Goal: Task Accomplishment & Management: Manage account settings

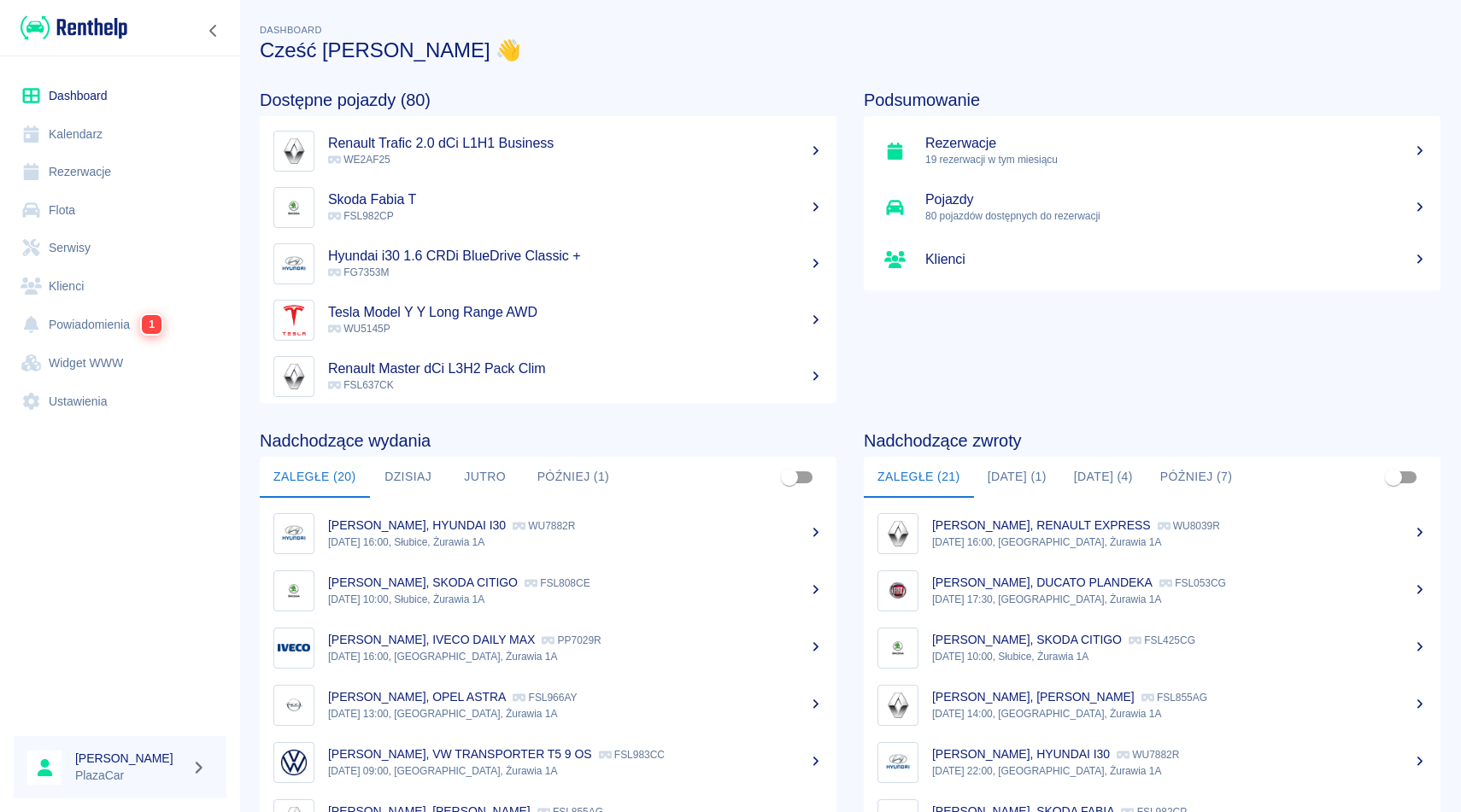
click at [104, 175] on link "Rezerwacje" at bounding box center [120, 172] width 213 height 38
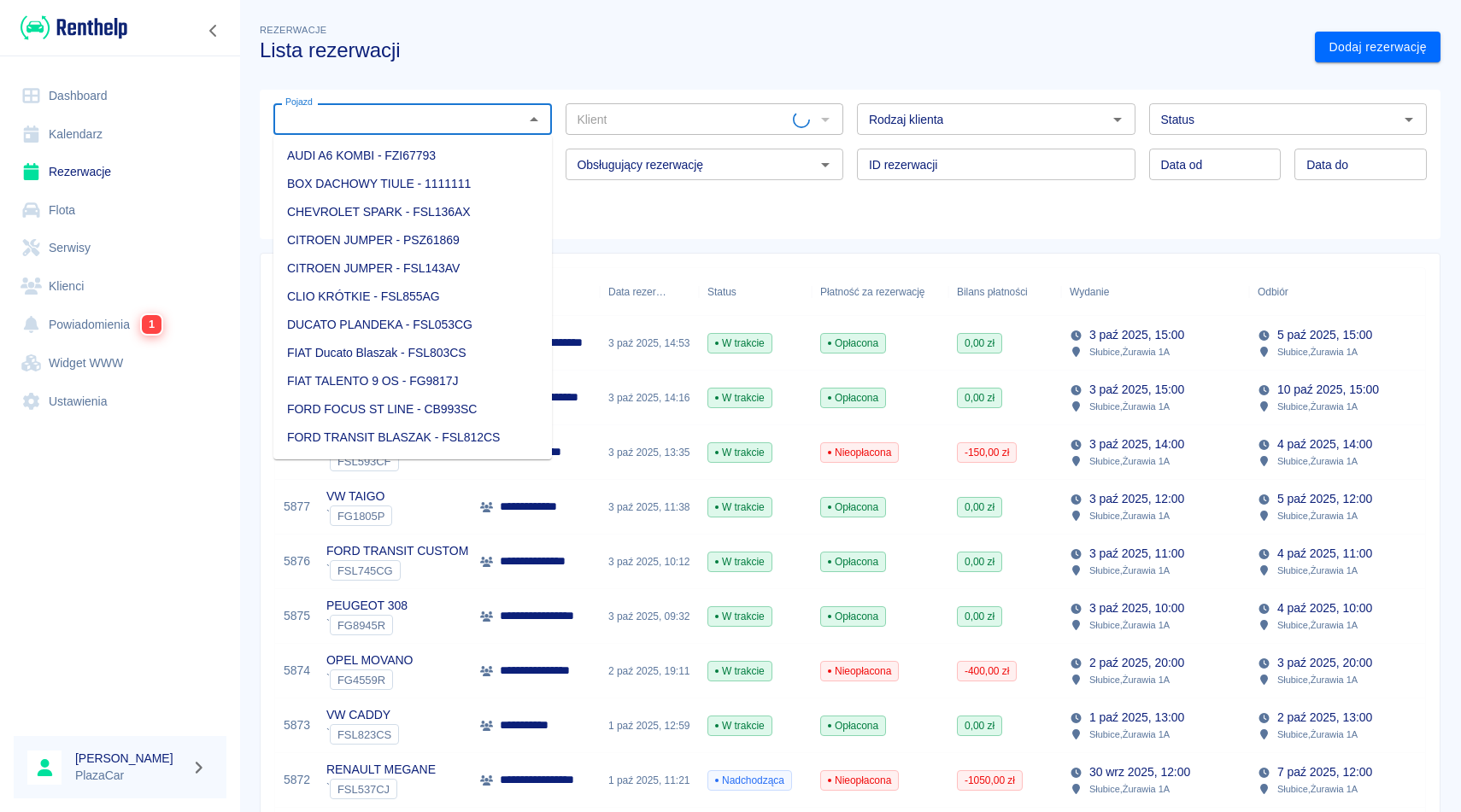
click at [405, 114] on input "Pojazd" at bounding box center [399, 119] width 240 height 21
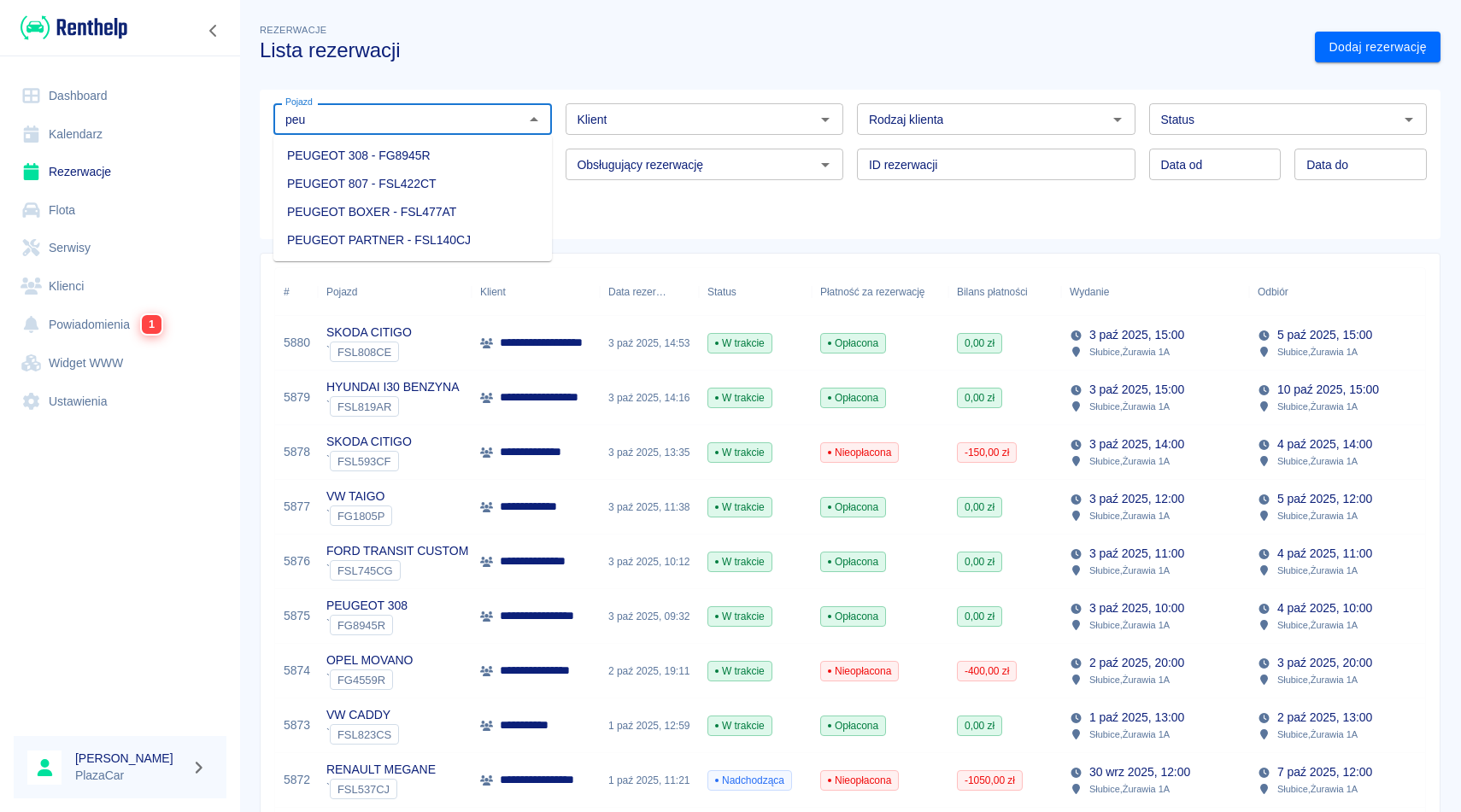
click at [467, 163] on li "PEUGEOT 308 - FG8945R" at bounding box center [413, 156] width 279 height 29
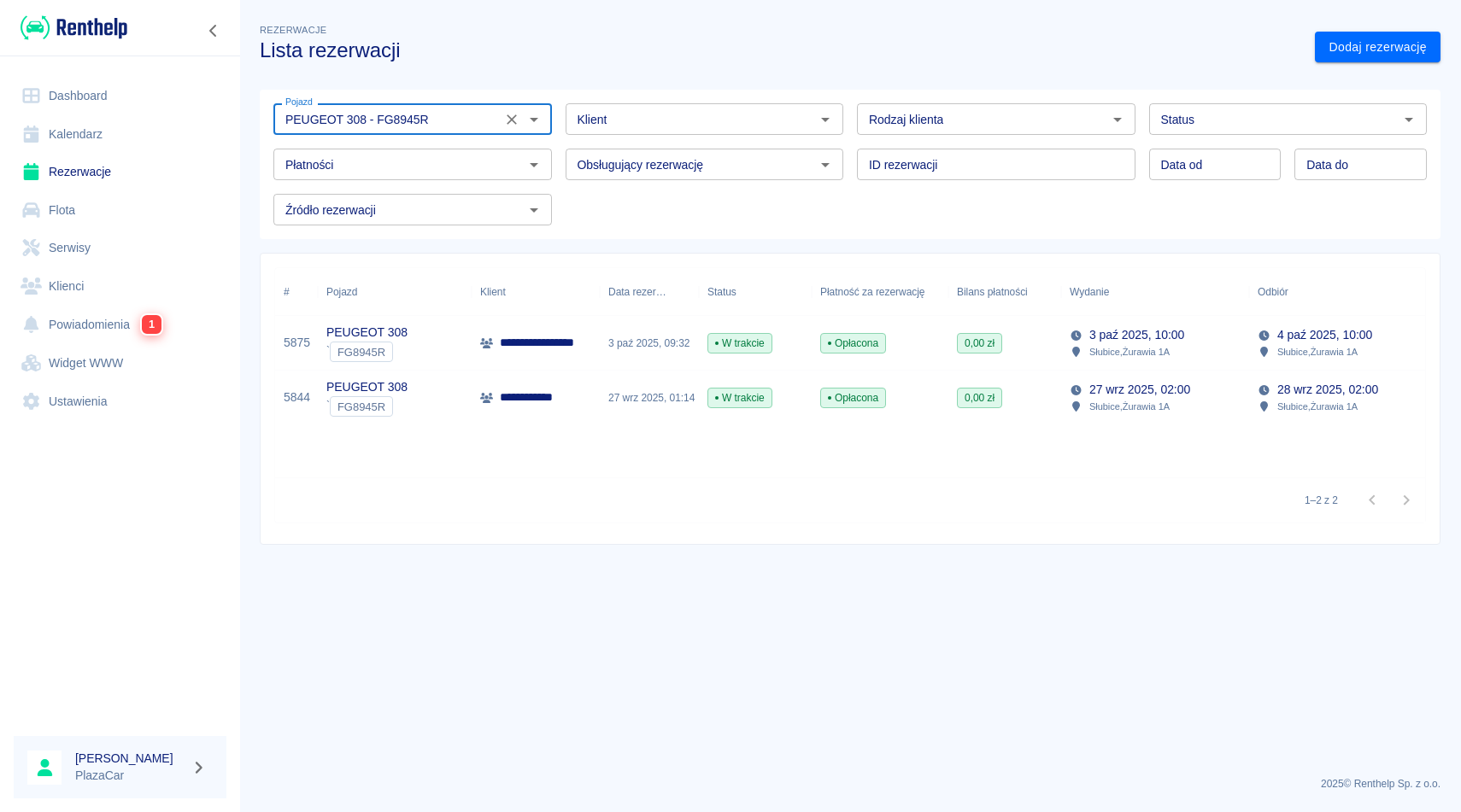
type input "PEUGEOT 308 - FG8945R"
click at [1074, 393] on icon at bounding box center [1076, 389] width 10 height 10
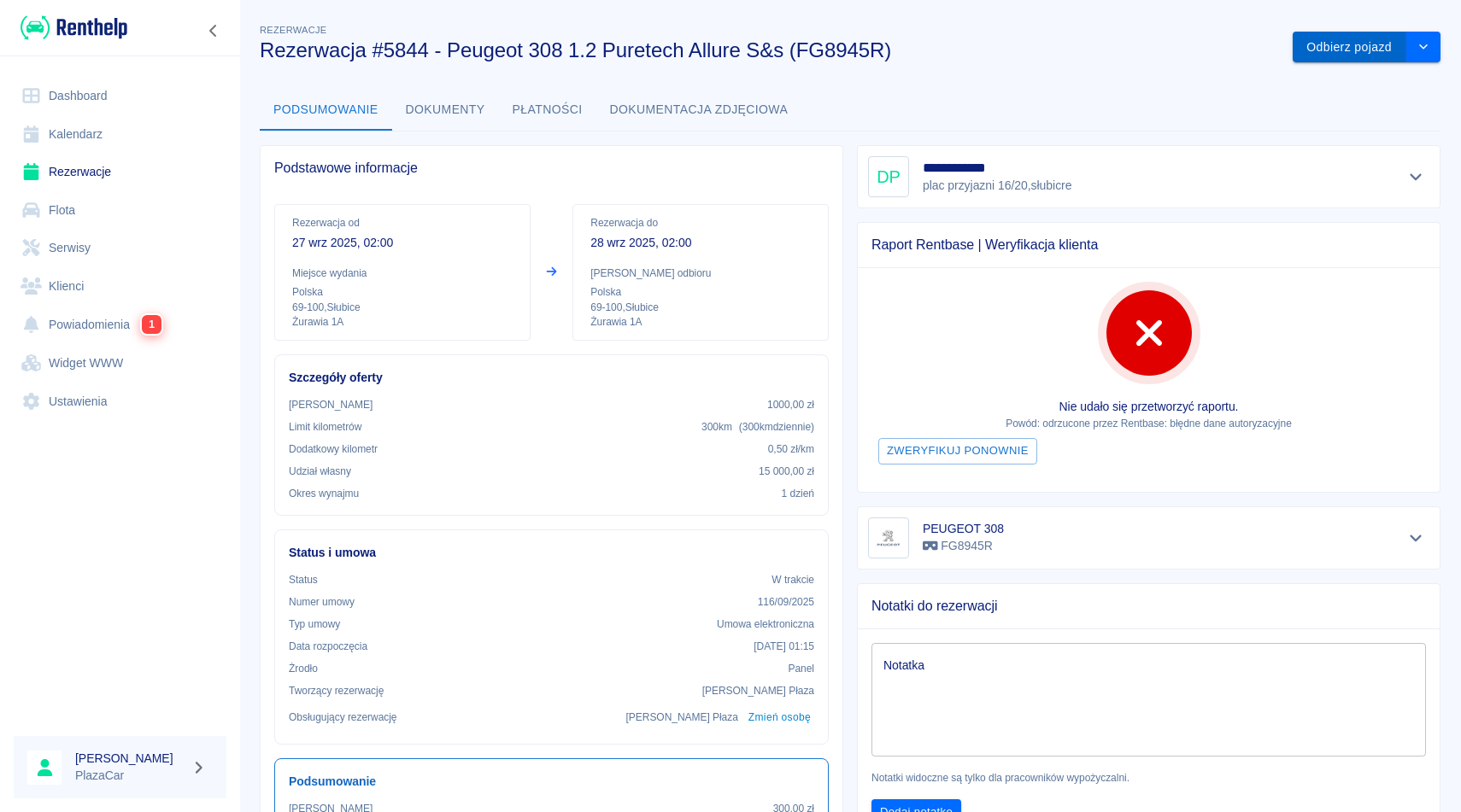
click at [1331, 46] on button "Odbierz pojazd" at bounding box center [1348, 46] width 113 height 31
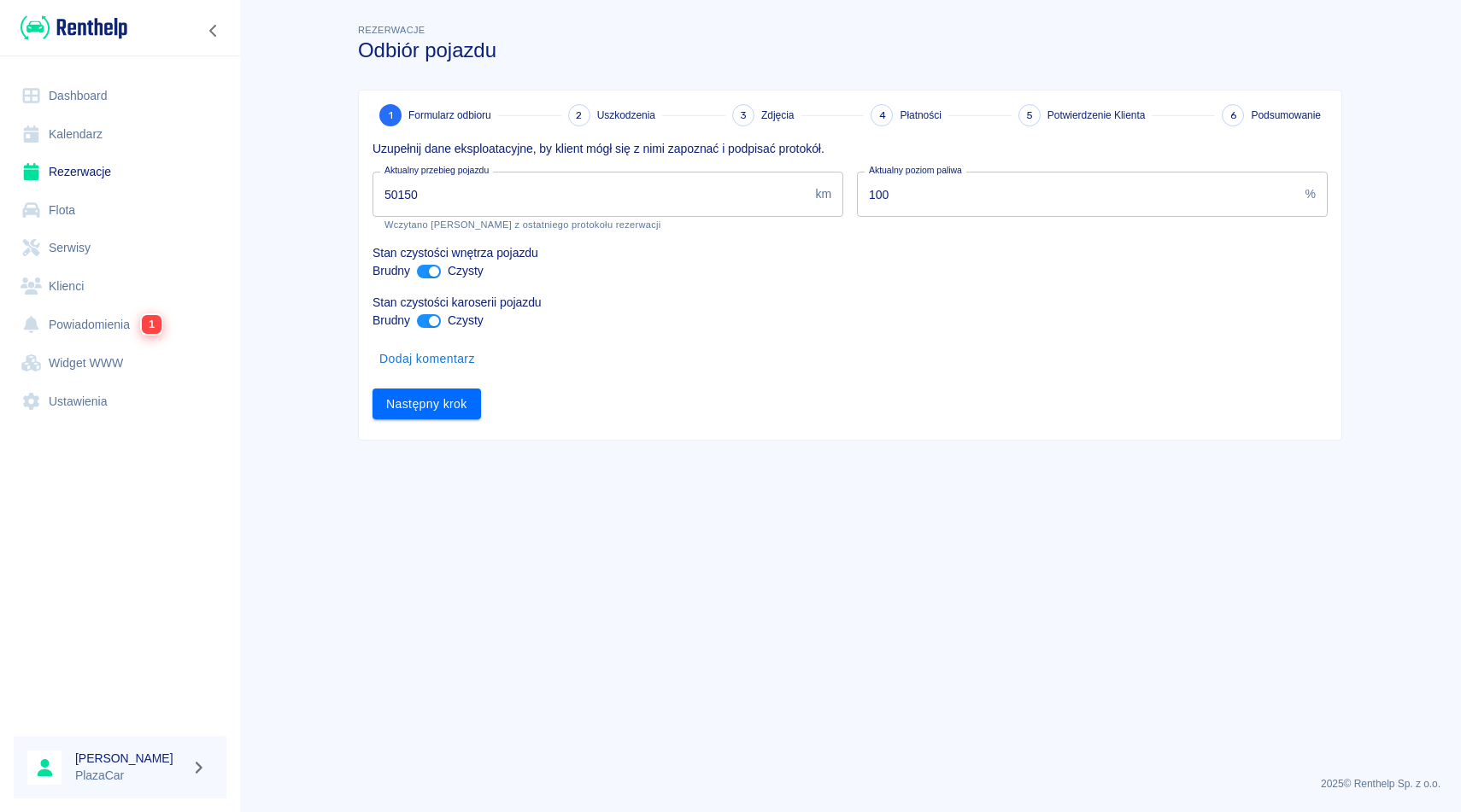
click at [406, 192] on input "50150" at bounding box center [591, 194] width 436 height 46
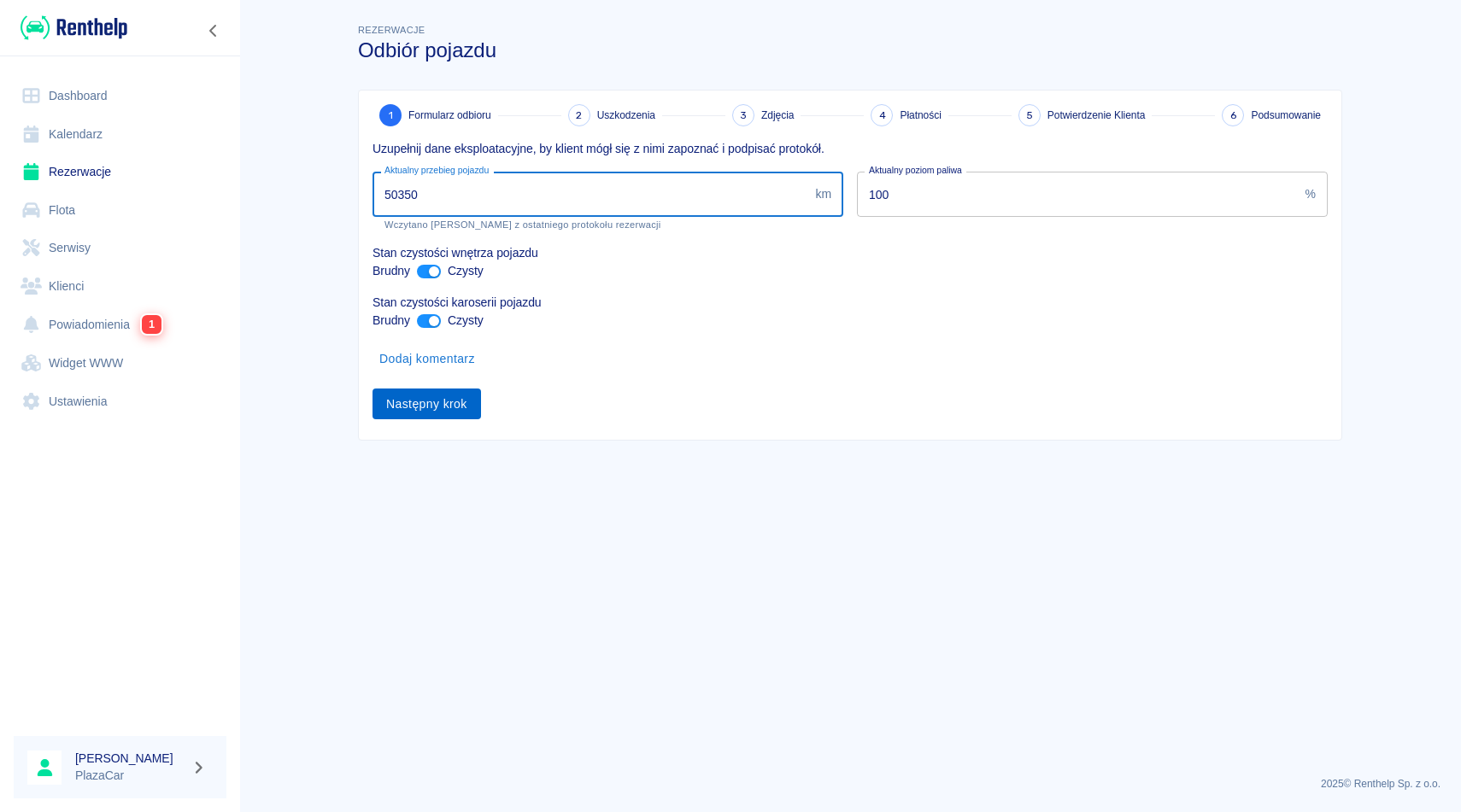
type input "50350"
click at [432, 406] on button "Następny krok" at bounding box center [426, 404] width 108 height 31
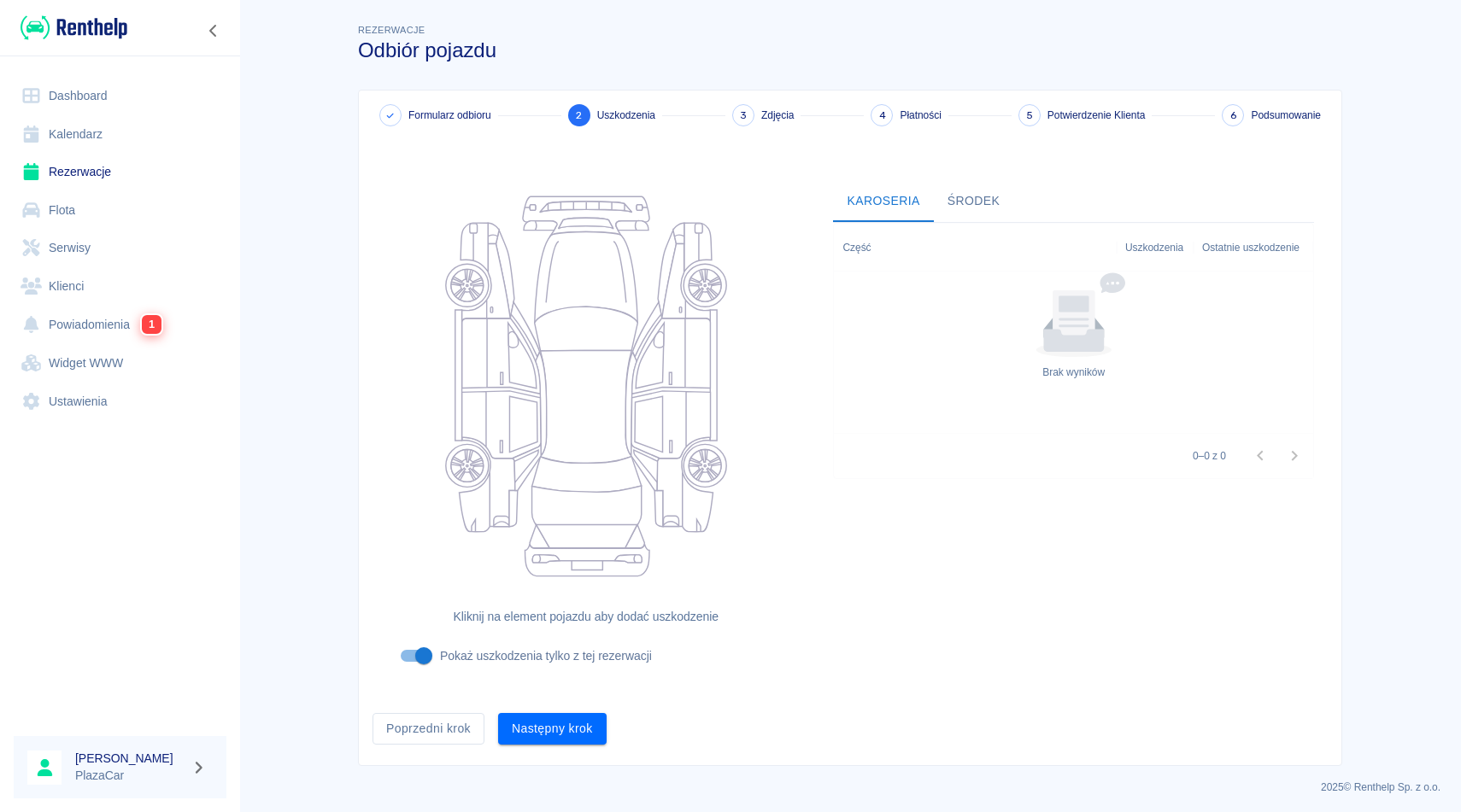
scroll to position [3, 0]
click at [558, 734] on button "Następny krok" at bounding box center [551, 725] width 108 height 31
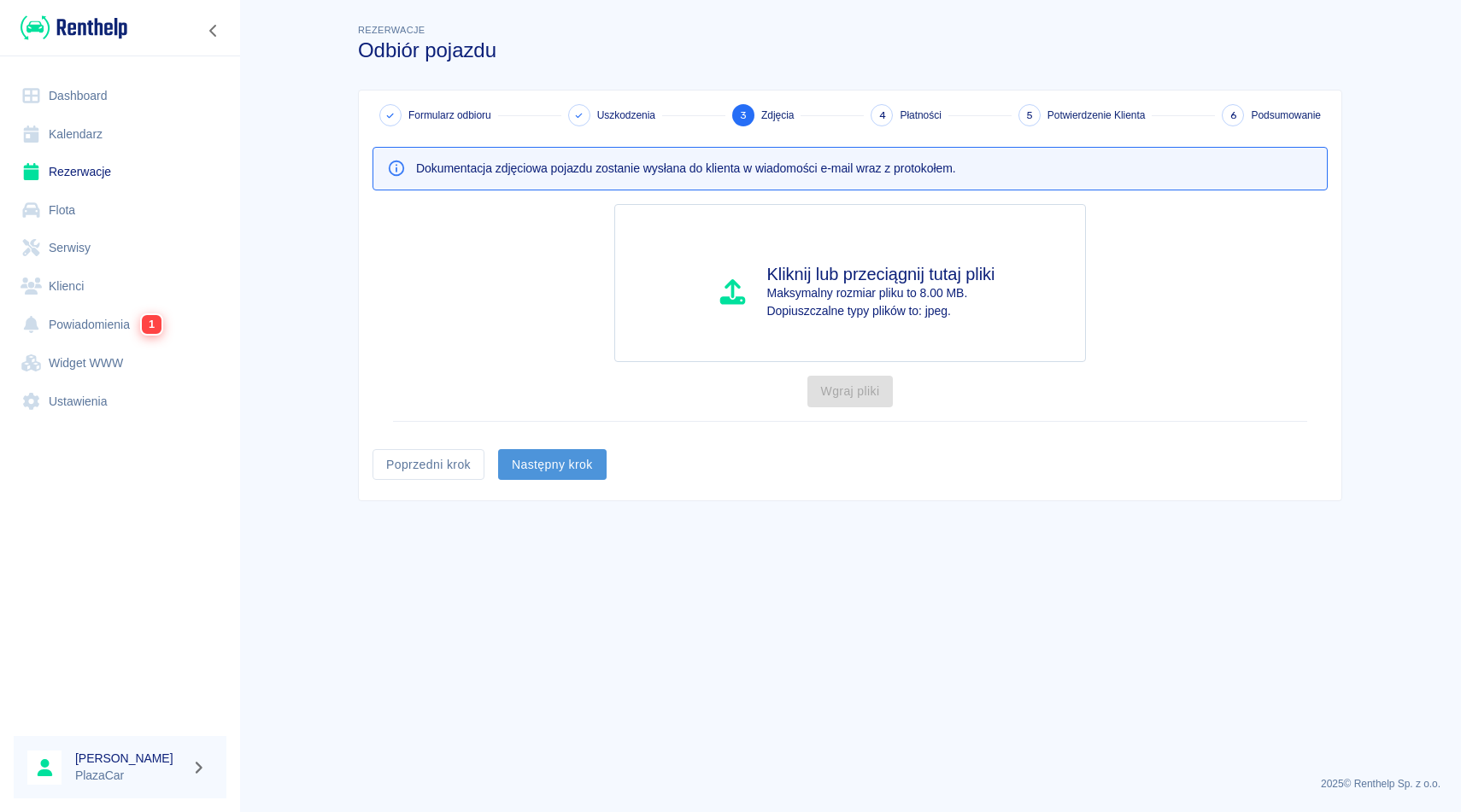
click at [568, 479] on button "Następny krok" at bounding box center [551, 465] width 108 height 31
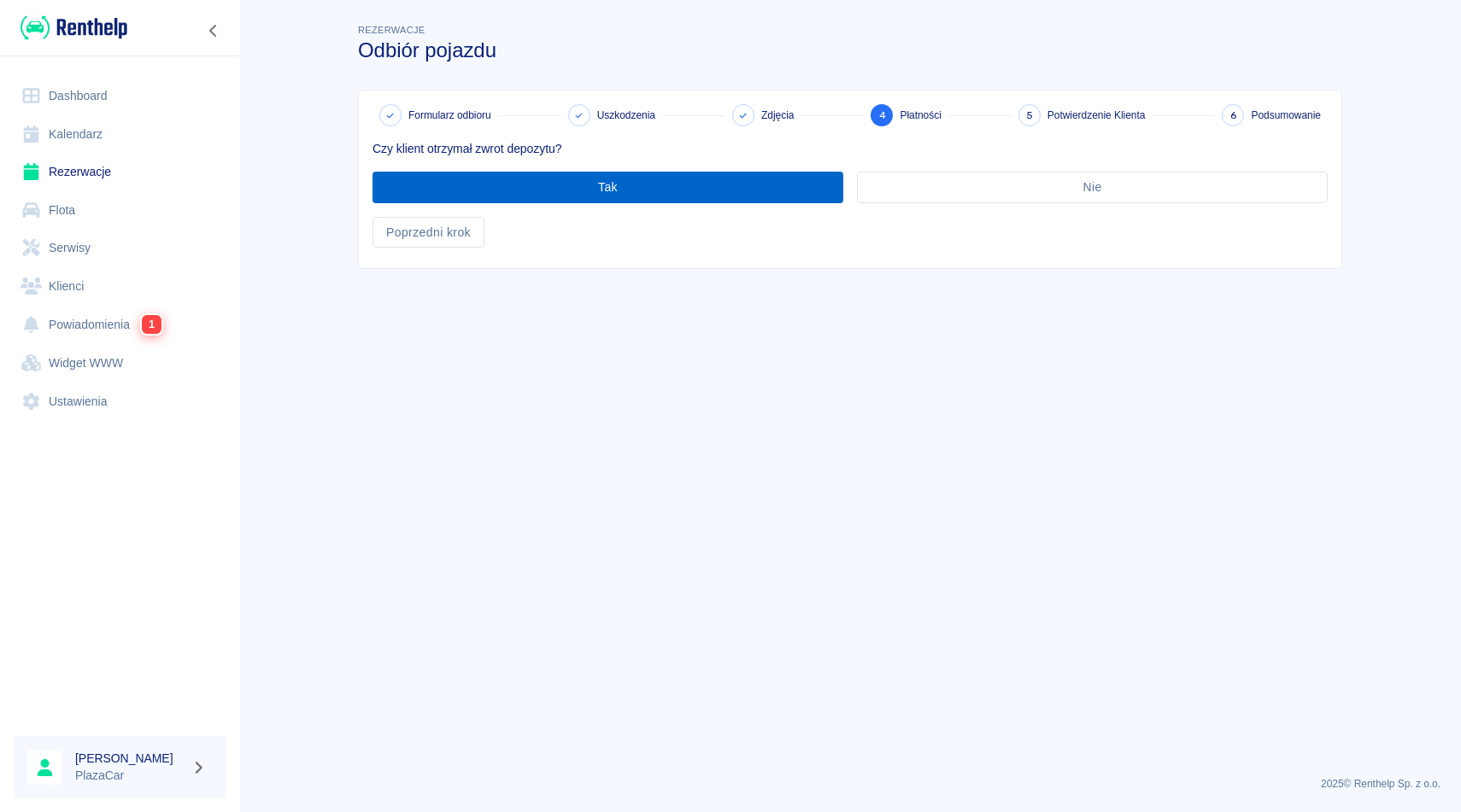
click at [722, 181] on button "Tak" at bounding box center [608, 187] width 471 height 31
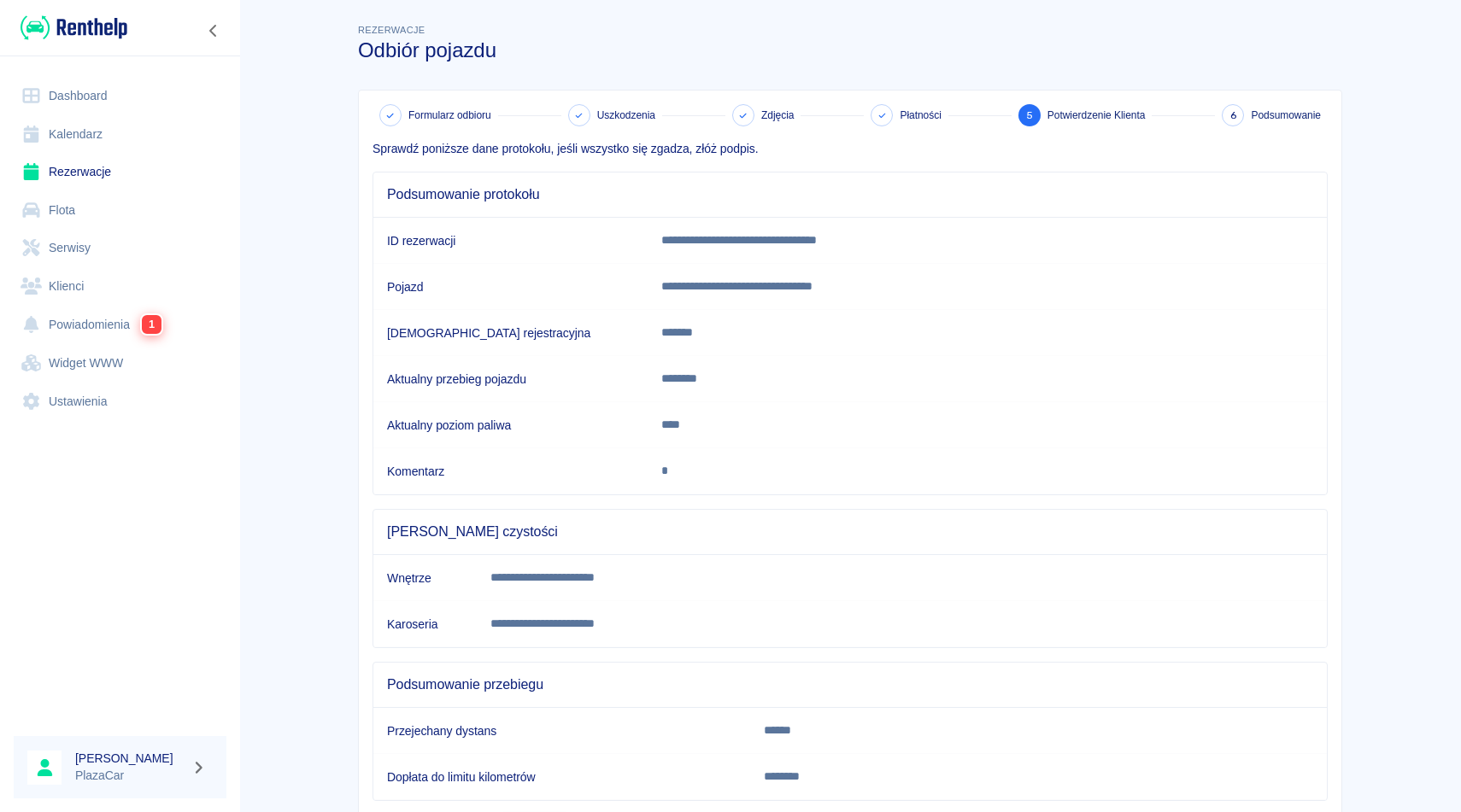
scroll to position [105, 0]
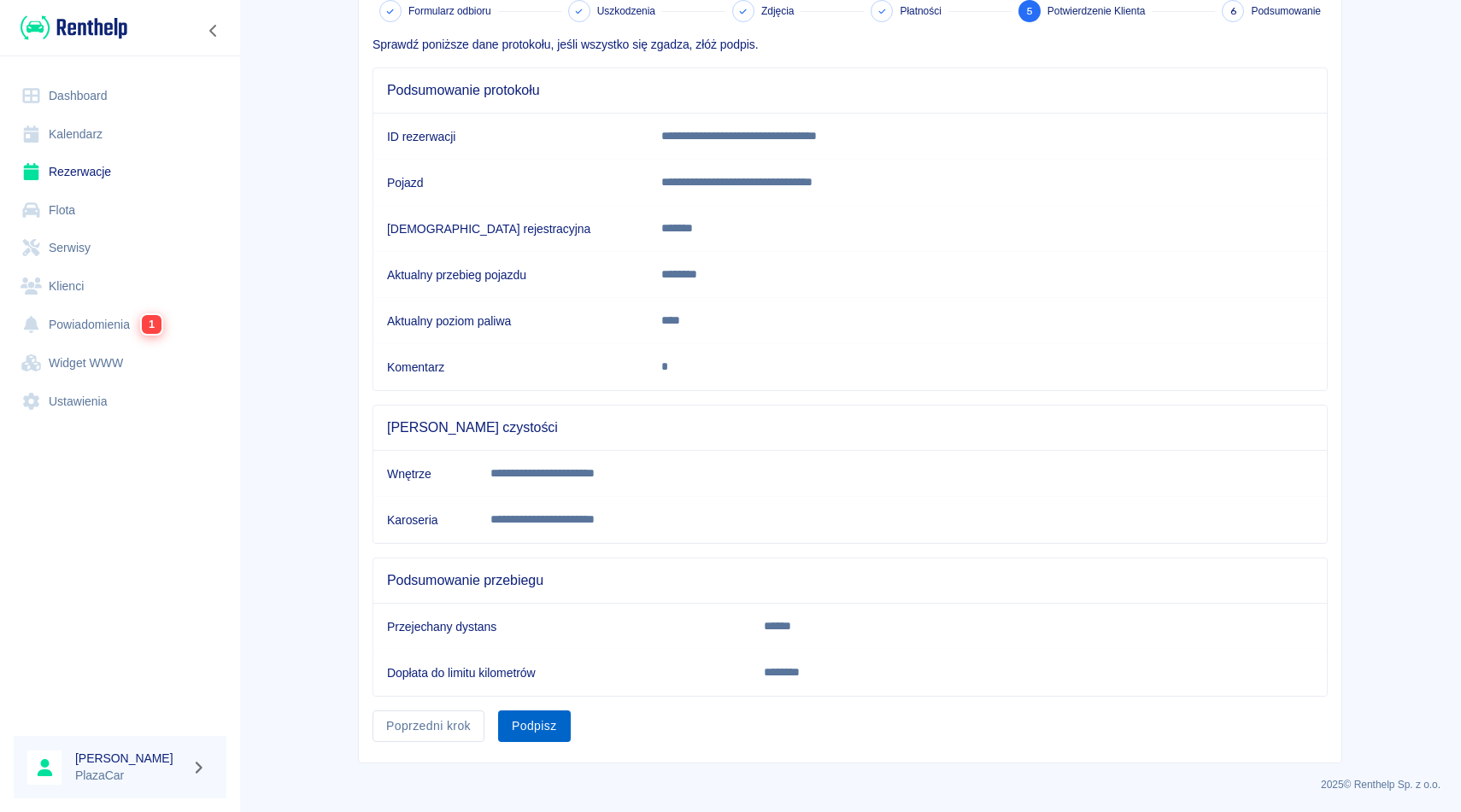
click at [535, 716] on button "Podpisz" at bounding box center [533, 725] width 72 height 31
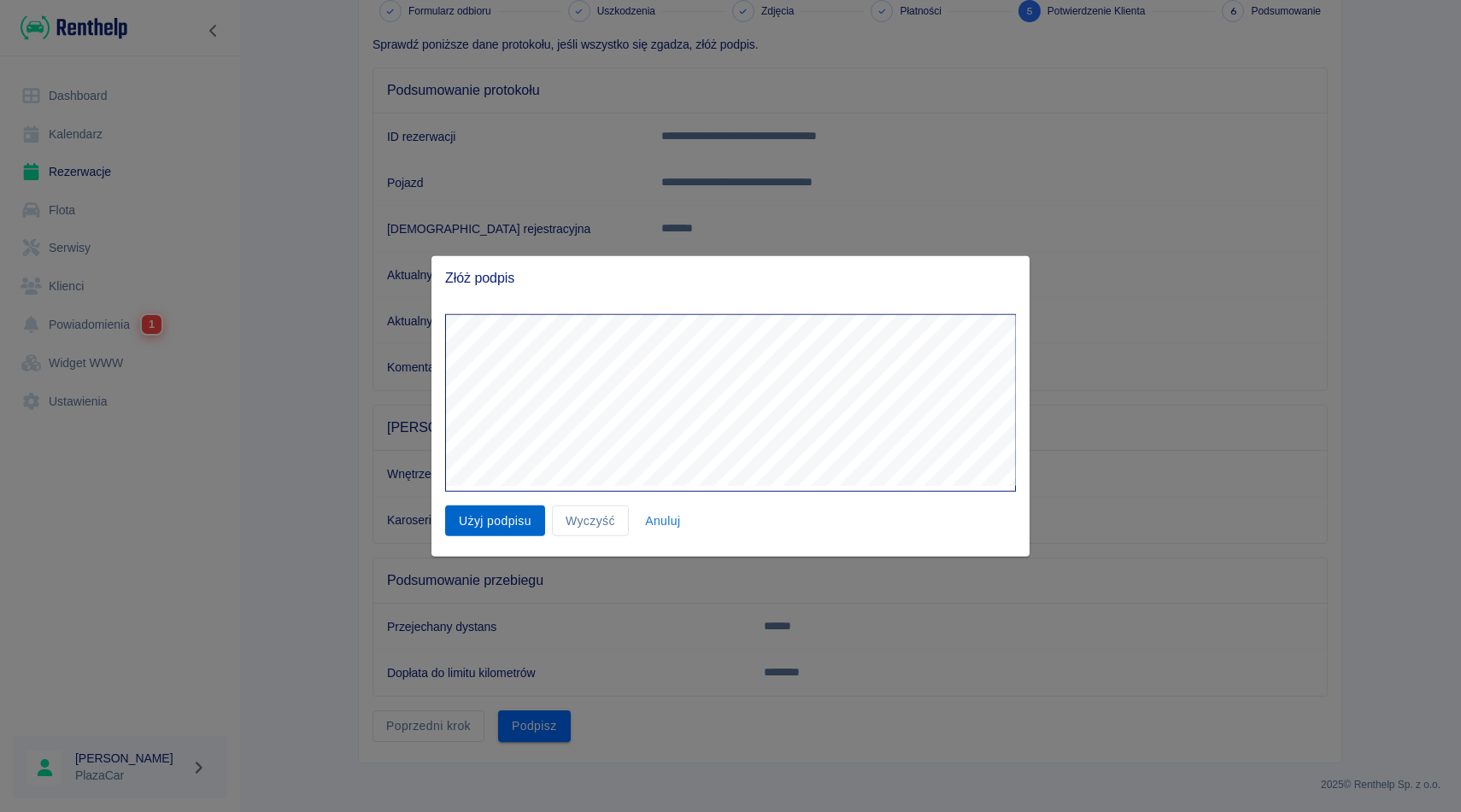
click at [491, 529] on button "Użyj podpisu" at bounding box center [495, 520] width 100 height 31
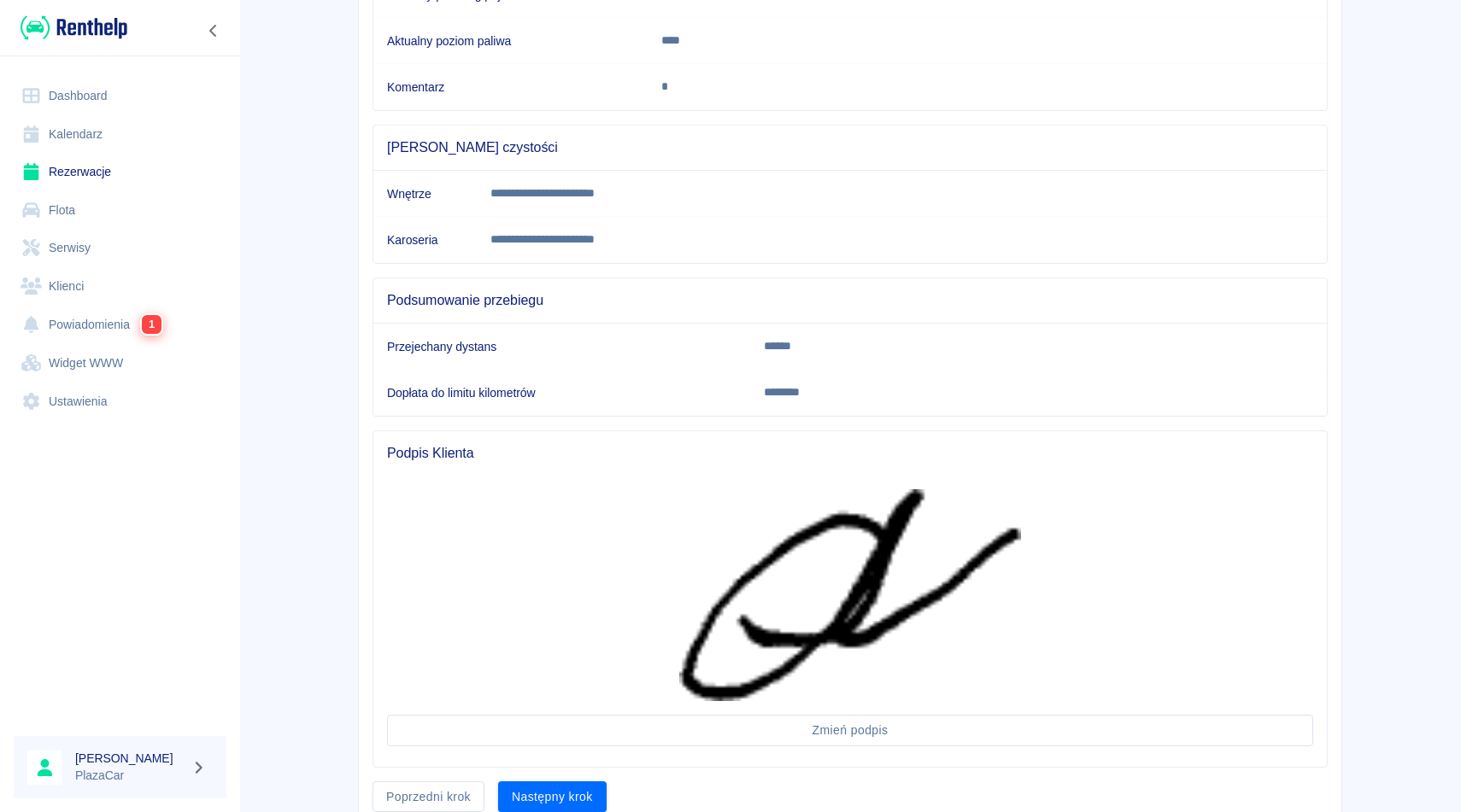
scroll to position [412, 0]
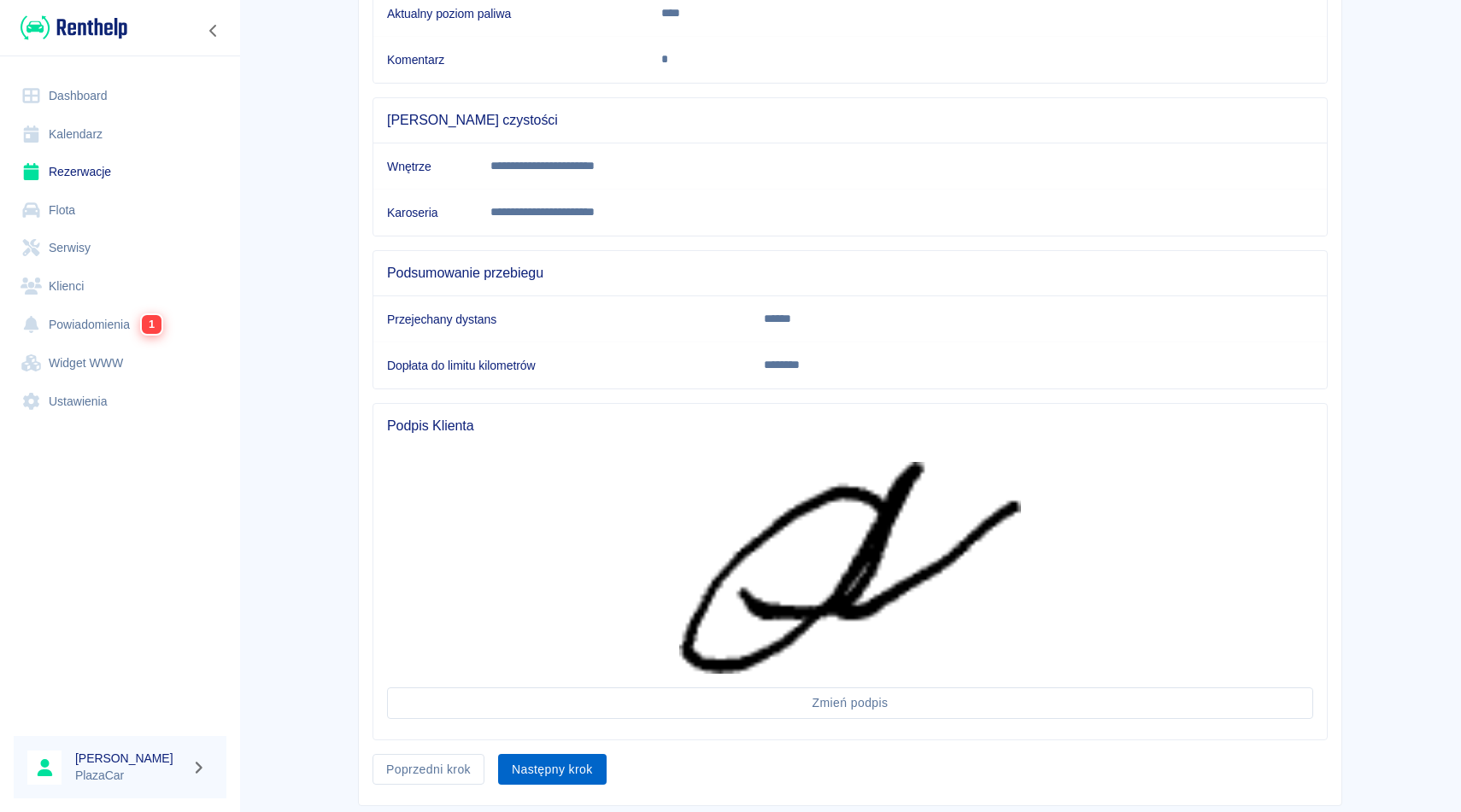
click at [554, 771] on button "Następny krok" at bounding box center [551, 769] width 108 height 31
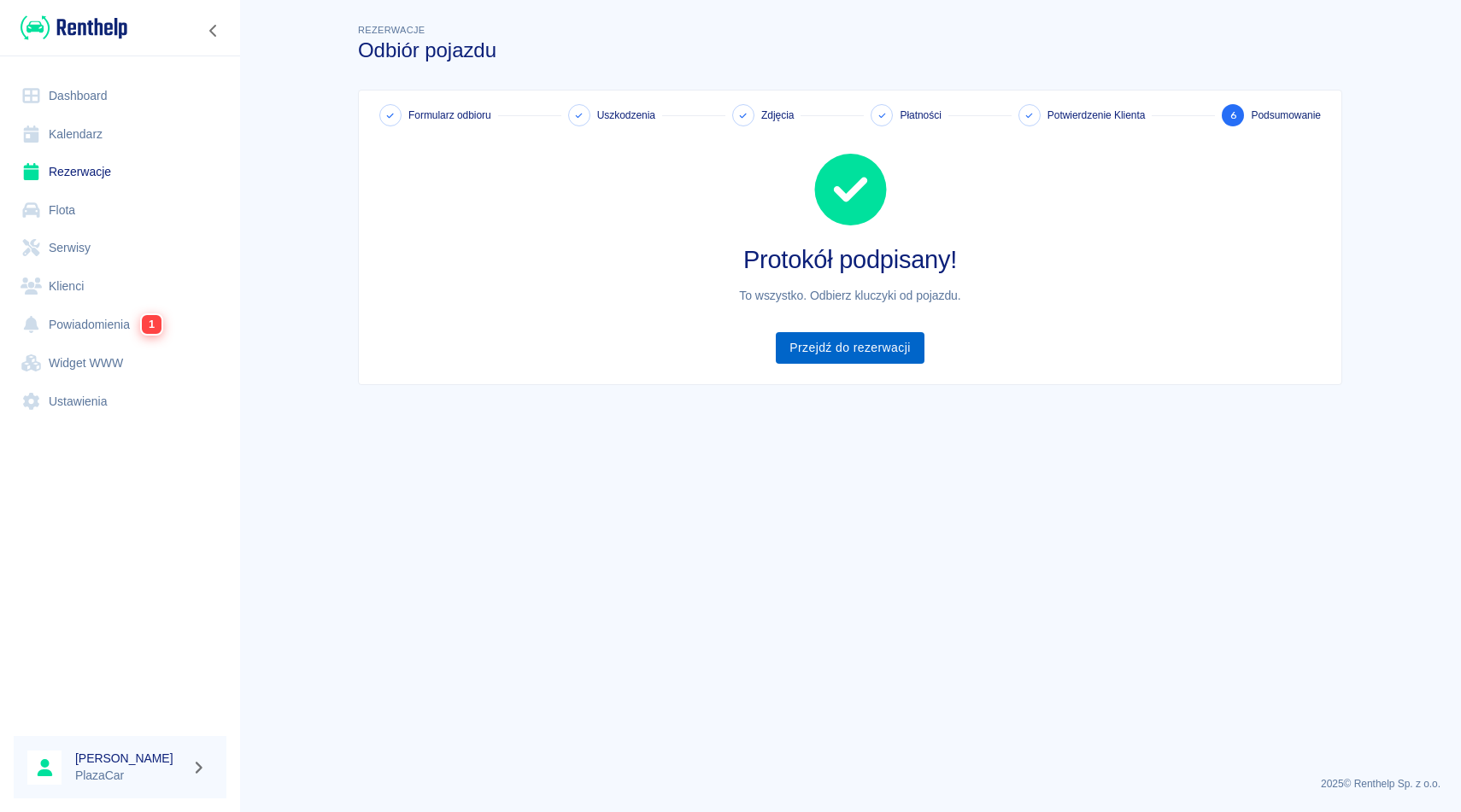
click at [847, 358] on link "Przejdź do rezerwacji" at bounding box center [849, 347] width 147 height 31
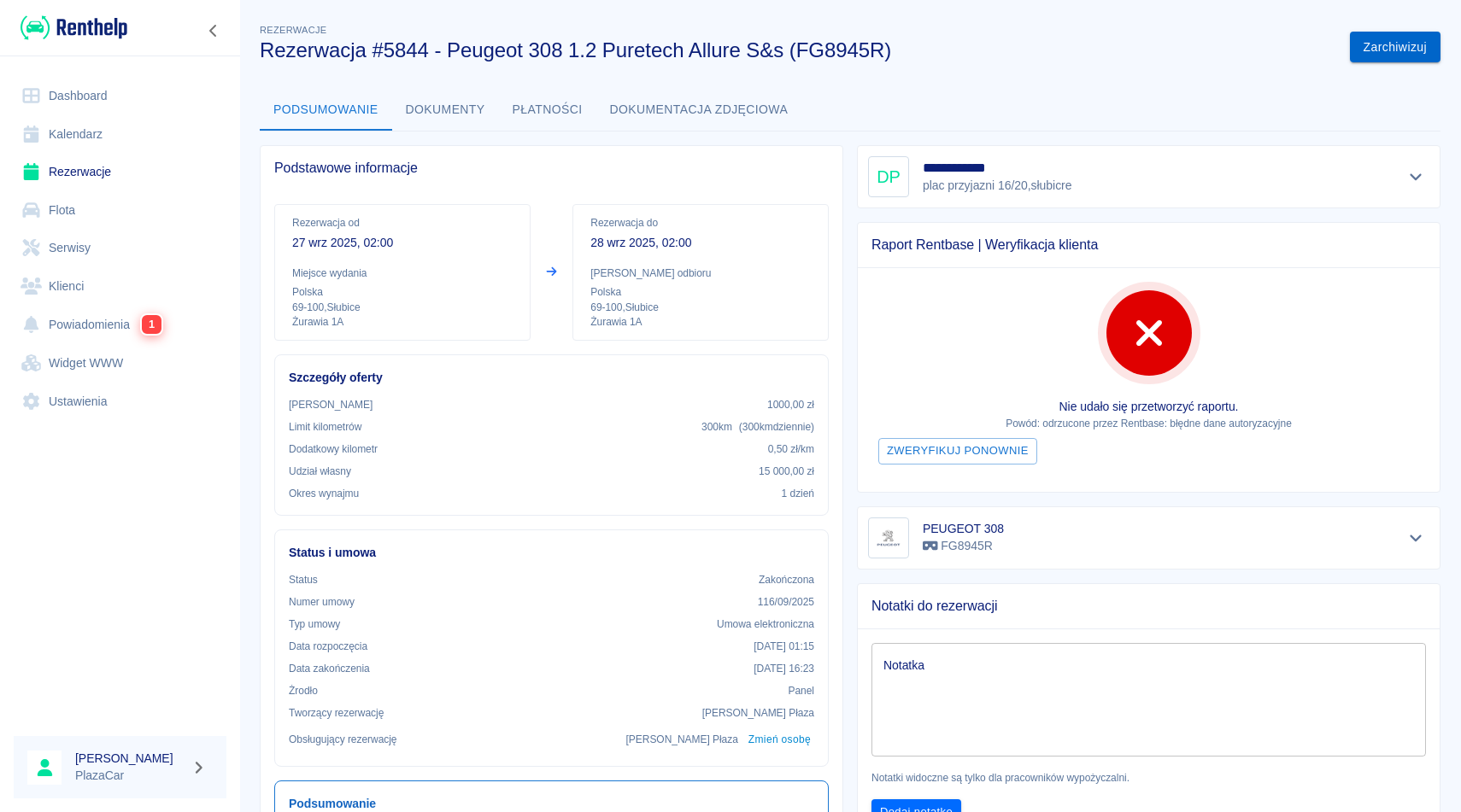
click at [1406, 50] on button "Zarchiwizuj" at bounding box center [1395, 46] width 90 height 31
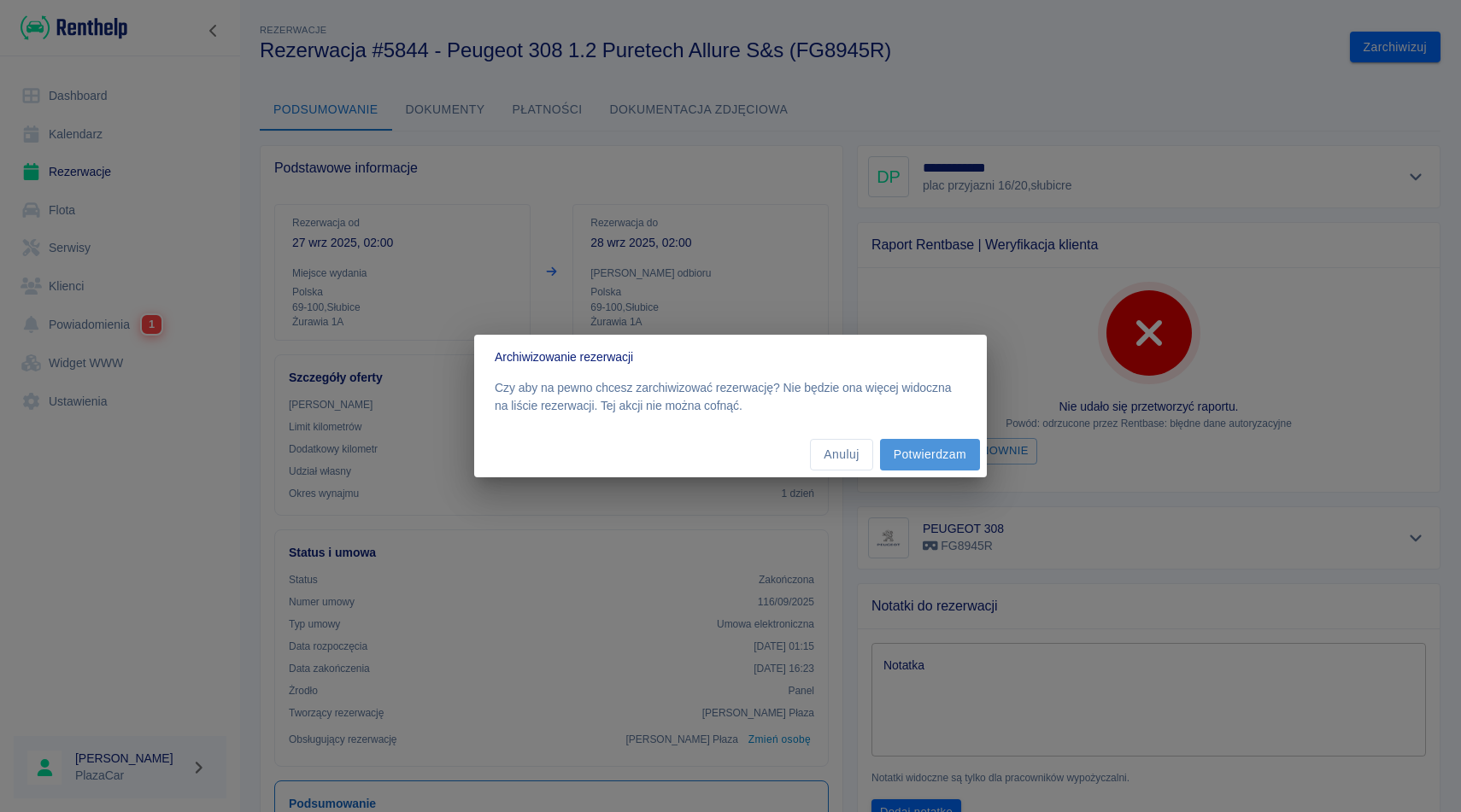
click at [939, 453] on button "Potwierdzam" at bounding box center [930, 454] width 100 height 31
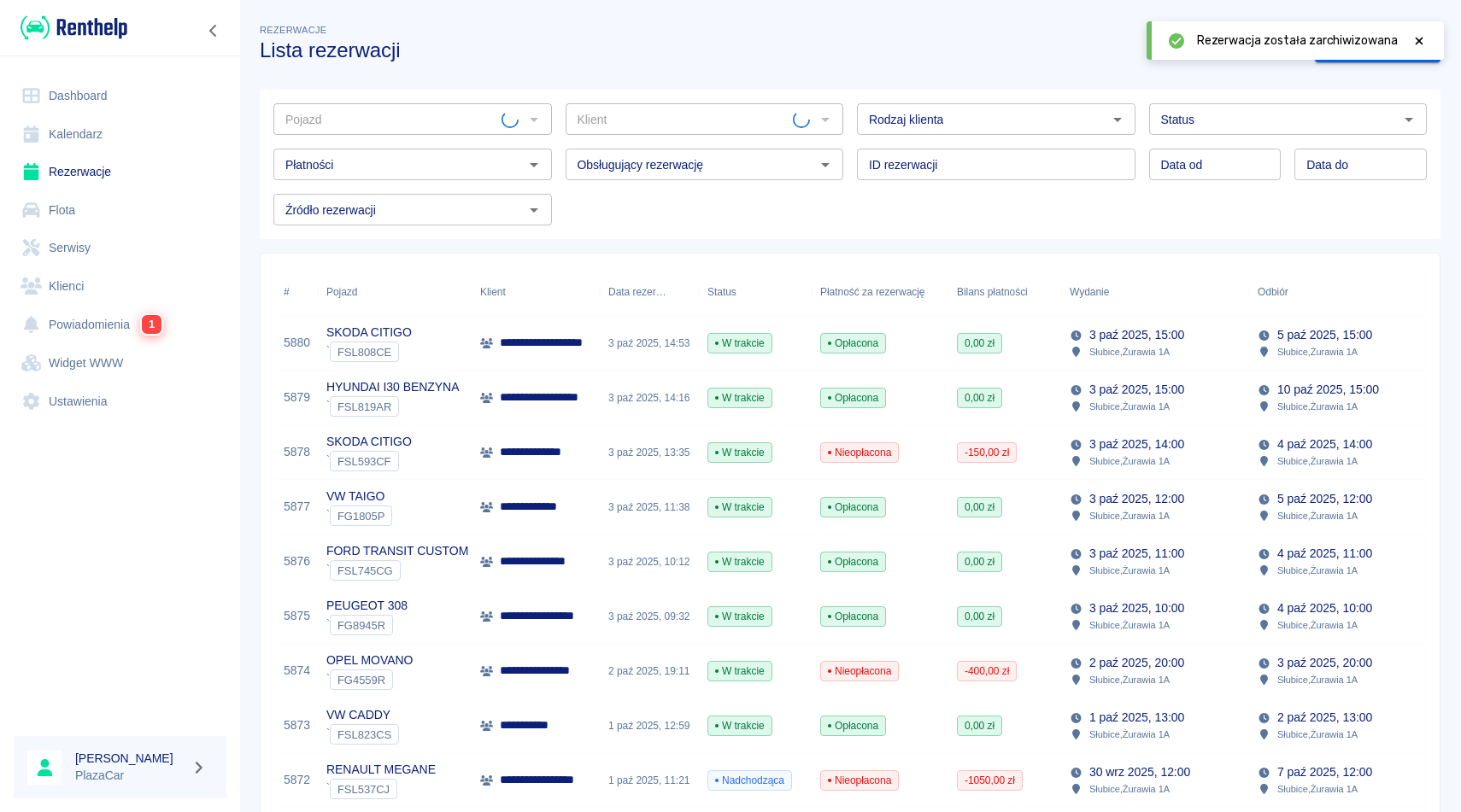
click at [1418, 36] on icon at bounding box center [1418, 40] width 15 height 12
click at [416, 121] on input "Pojazd" at bounding box center [399, 119] width 240 height 21
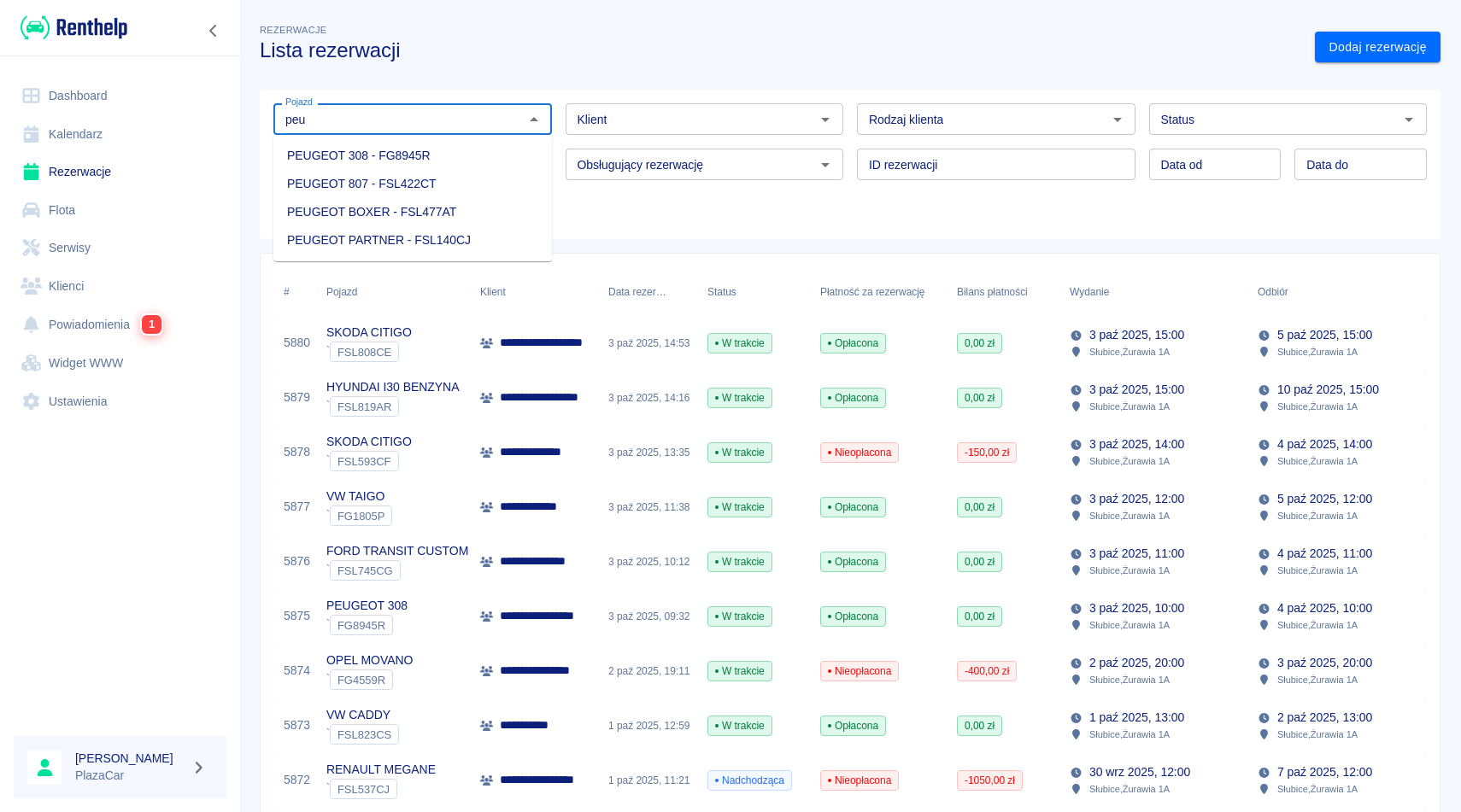
click at [451, 156] on li "PEUGEOT 308 - FG8945R" at bounding box center [413, 156] width 279 height 29
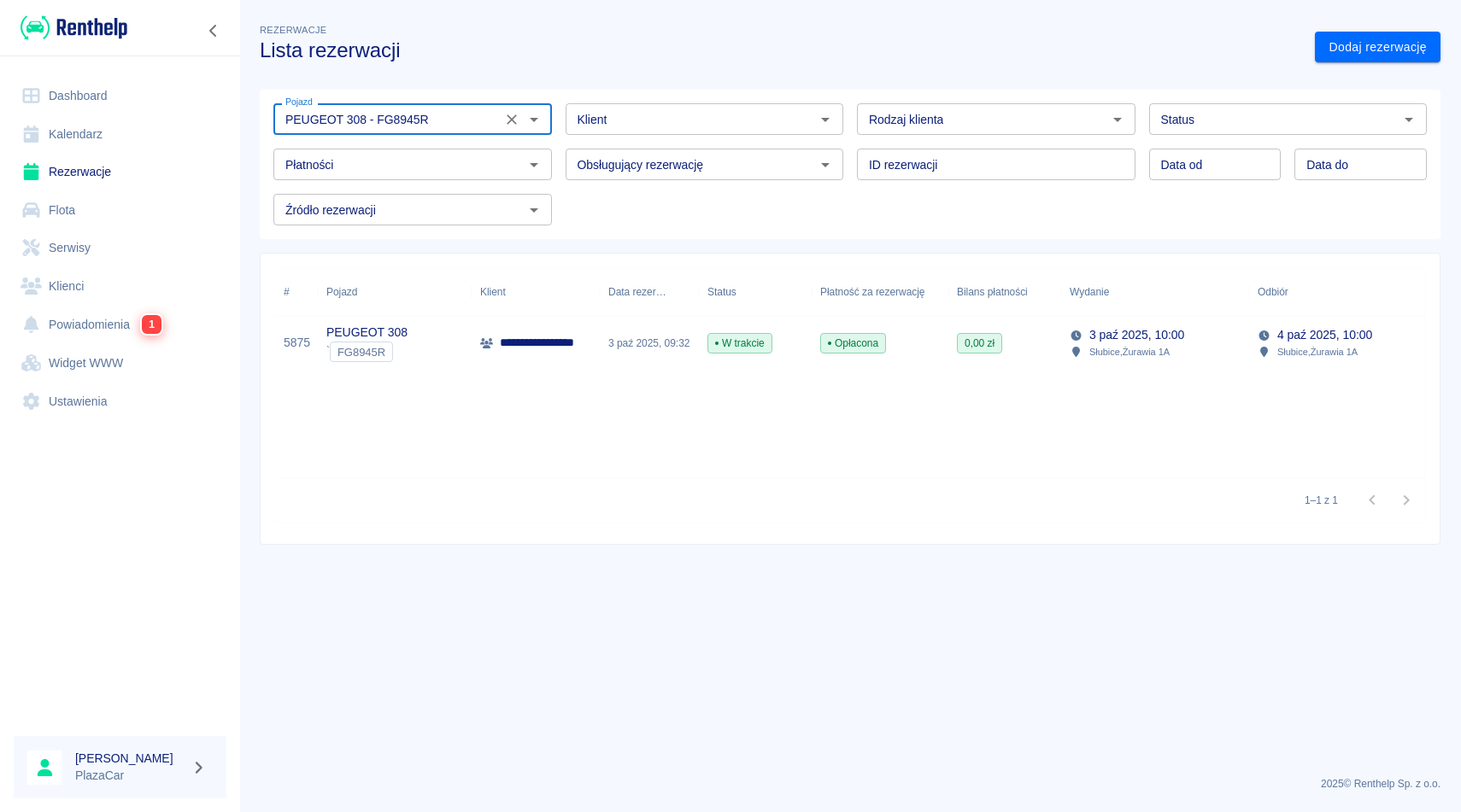
type input "PEUGEOT 308 - FG8945R"
click at [495, 173] on input "Płatności" at bounding box center [399, 164] width 240 height 21
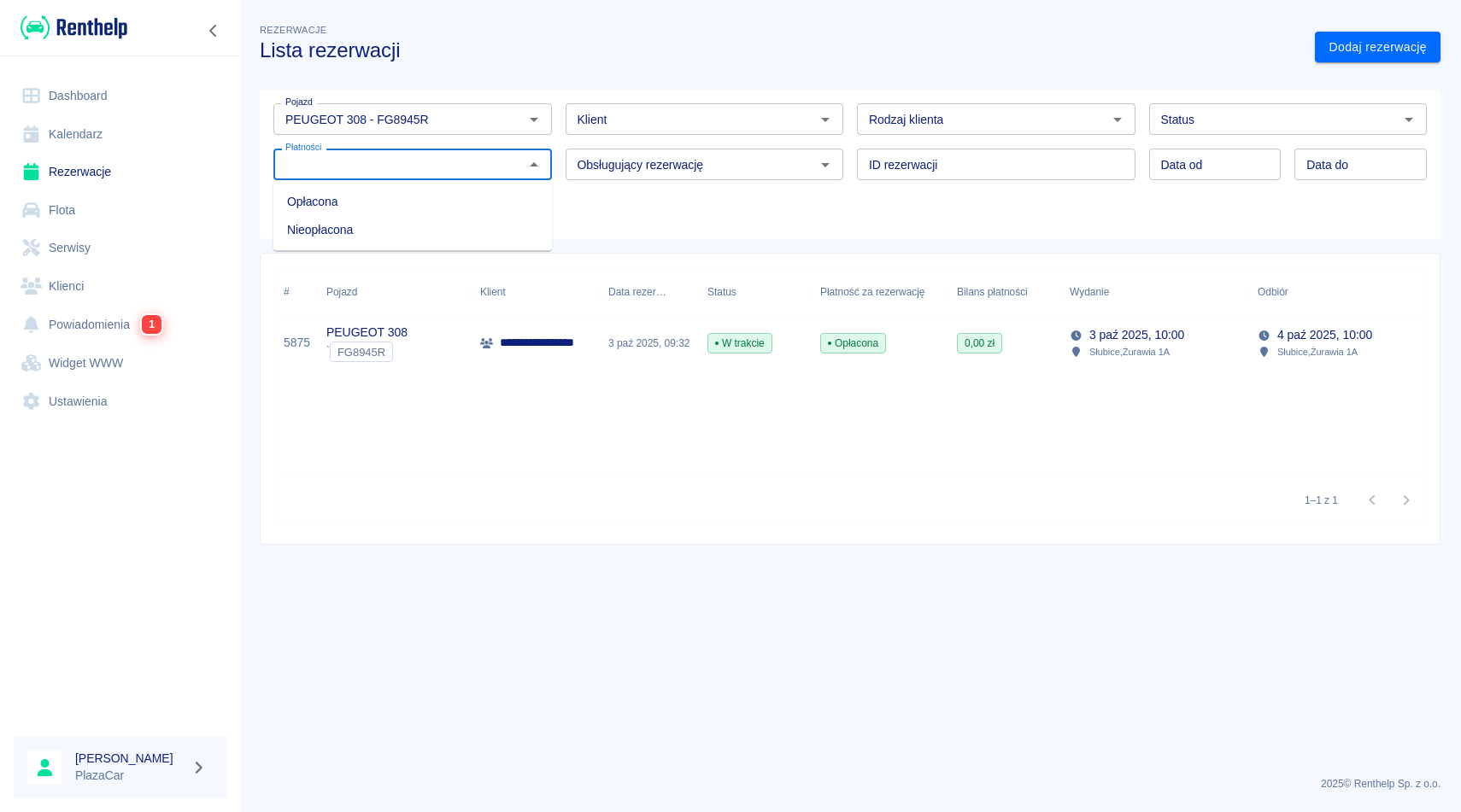
click at [1168, 120] on input "Status" at bounding box center [1274, 119] width 240 height 21
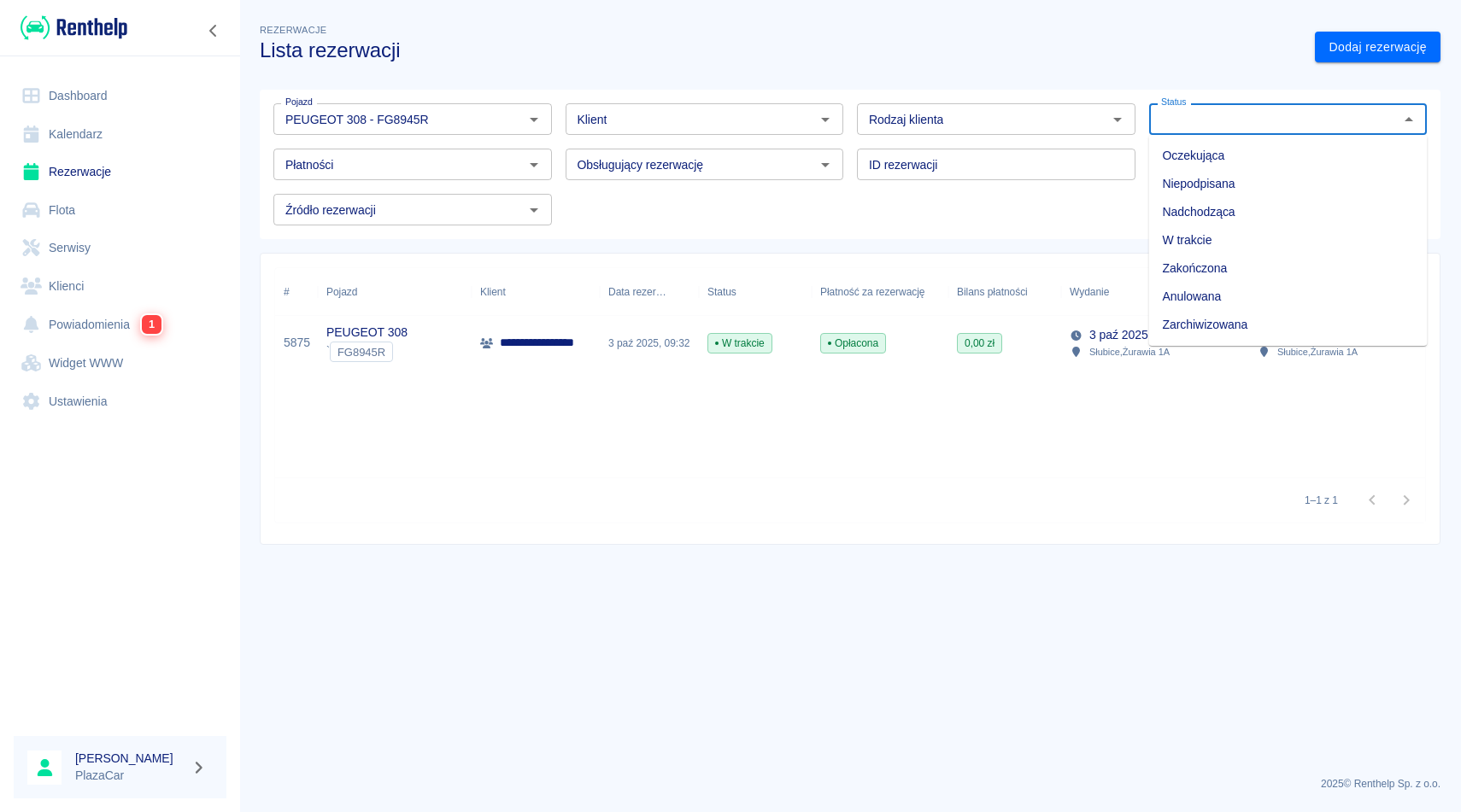
click at [1195, 321] on li "Zarchiwizowana" at bounding box center [1289, 325] width 279 height 29
type input "Zarchiwizowana"
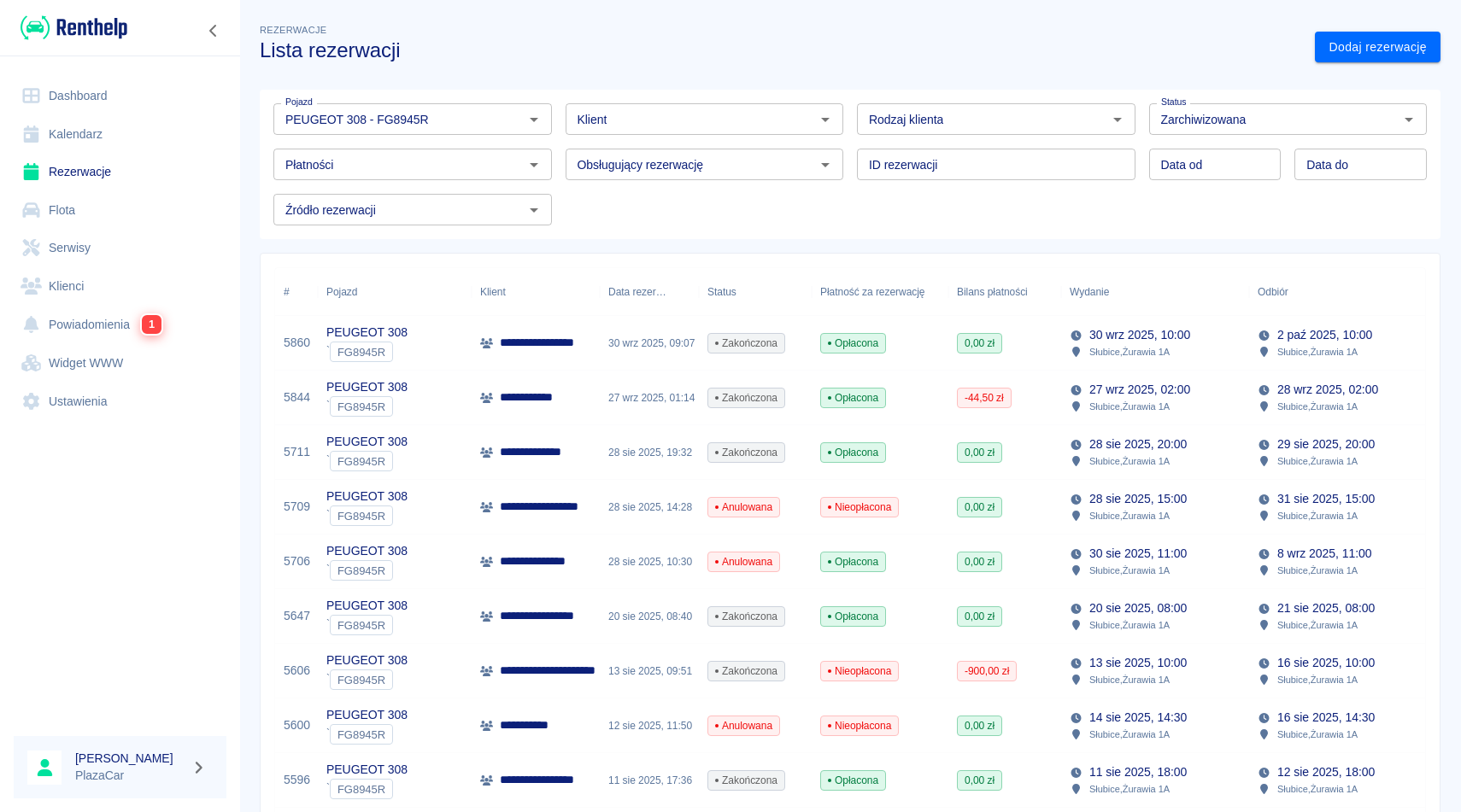
click at [1195, 356] on div "30 wrz 2025, 10:00 Słubice , Żurawia 1A" at bounding box center [1155, 343] width 188 height 54
click at [1128, 353] on p "Słubice , Żurawia 1A" at bounding box center [1129, 351] width 80 height 15
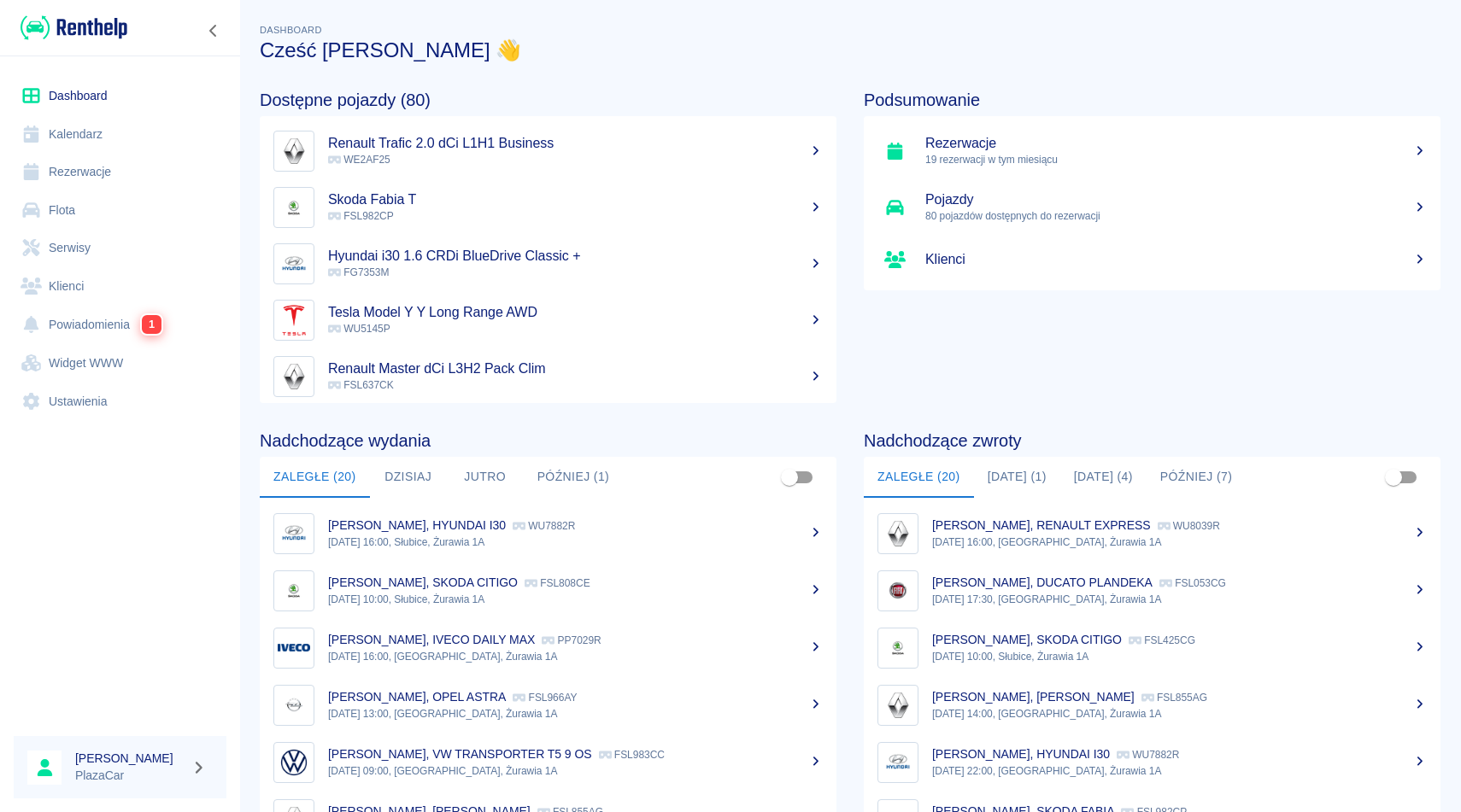
click at [115, 177] on link "Rezerwacje" at bounding box center [120, 172] width 213 height 38
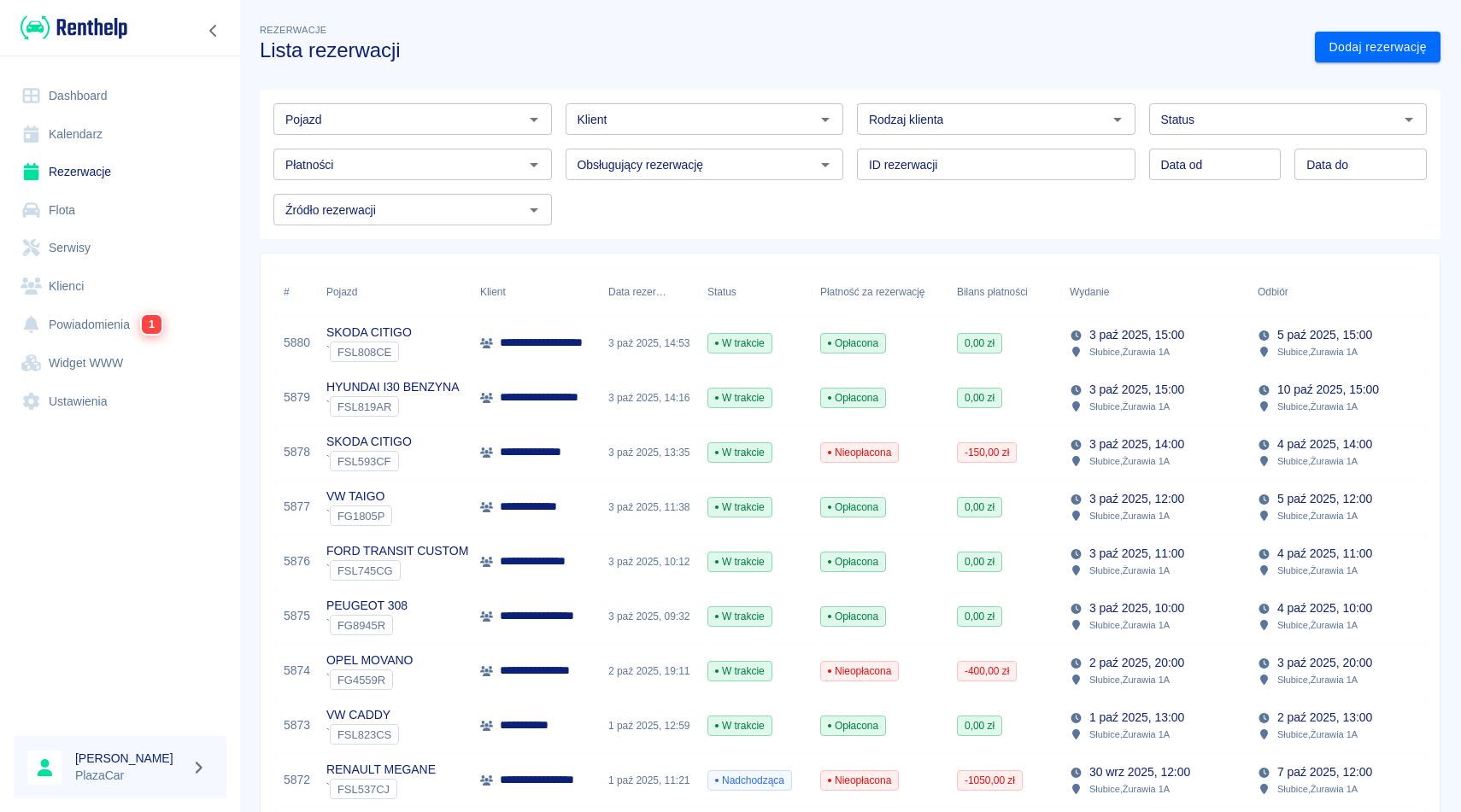
click at [414, 125] on input "Pojazd" at bounding box center [399, 119] width 240 height 21
type input "sk6c"
